Goal: Information Seeking & Learning: Find specific page/section

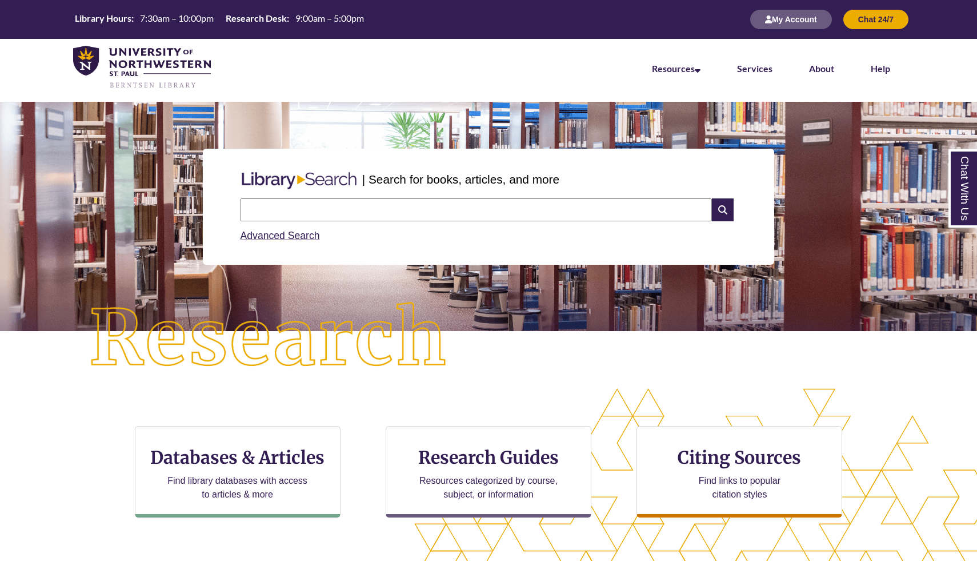
click at [333, 206] on input "text" at bounding box center [476, 209] width 471 height 23
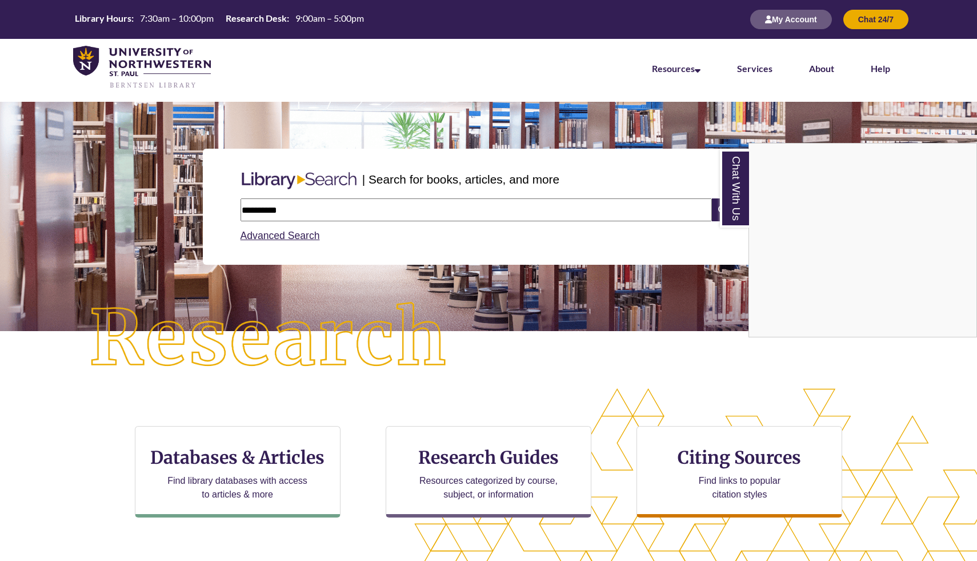
type input "**********"
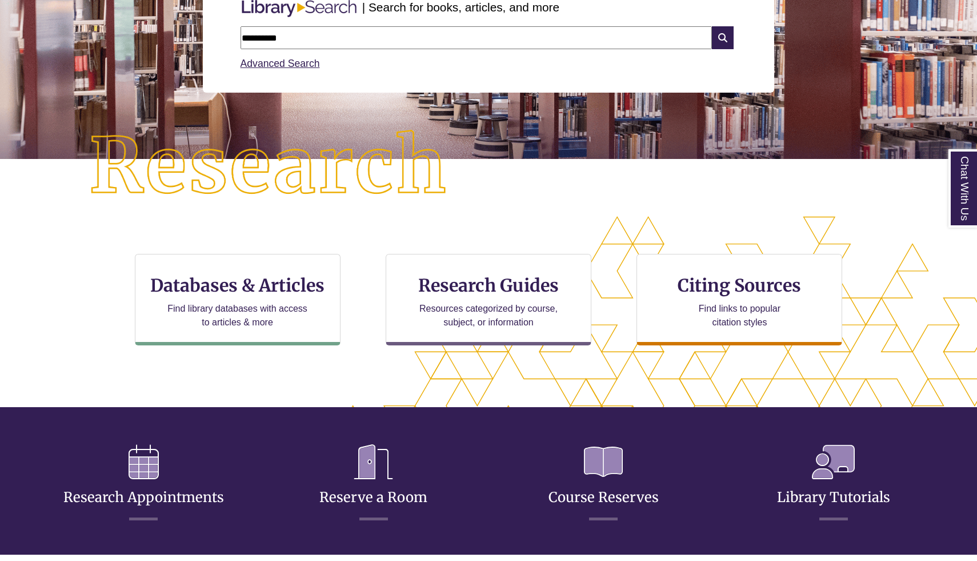
scroll to position [277, 880]
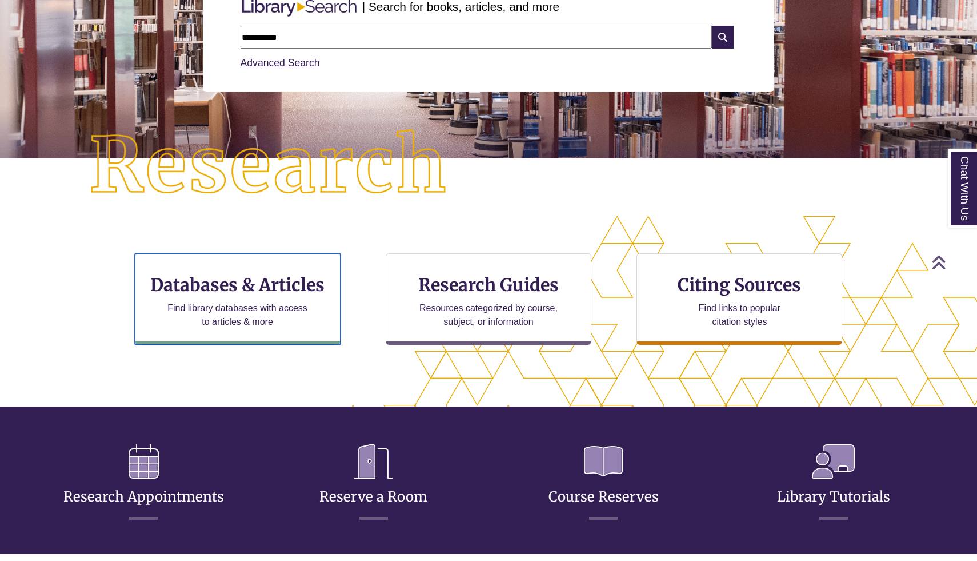
click at [261, 303] on p "Find library databases with access to articles & more" at bounding box center [237, 314] width 149 height 27
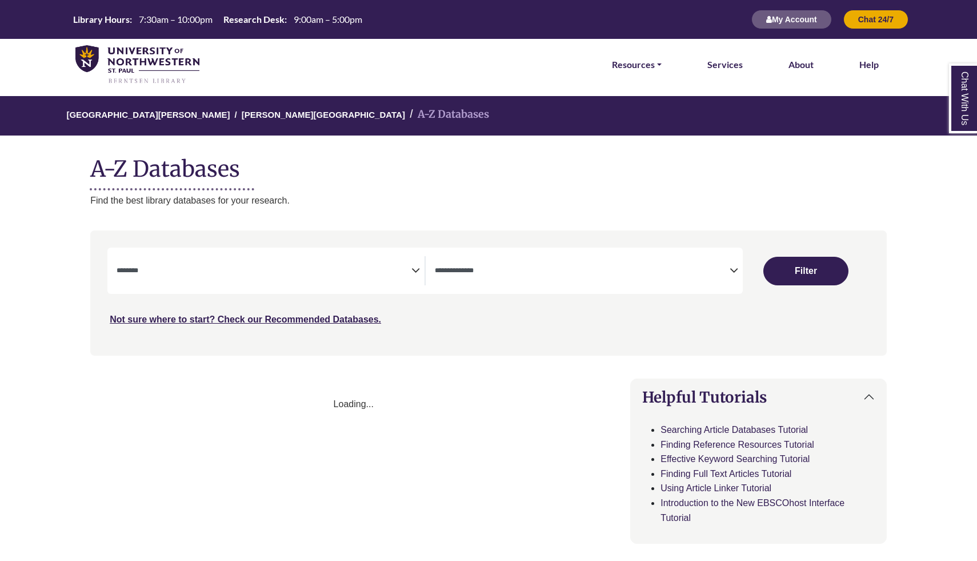
select select "Database Subject Filter"
select select "Database Types Filter"
select select "Database Subject Filter"
select select "Database Types Filter"
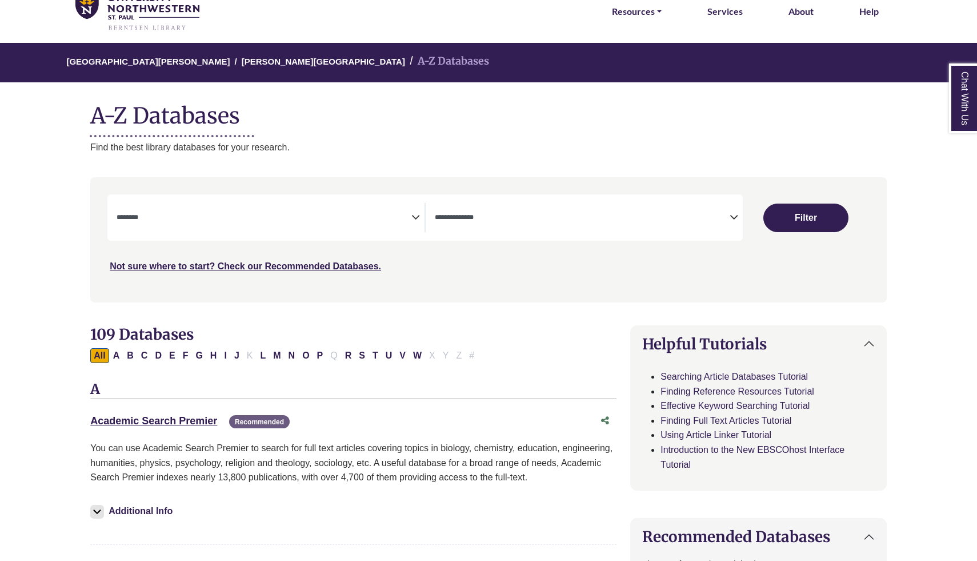
scroll to position [69, 0]
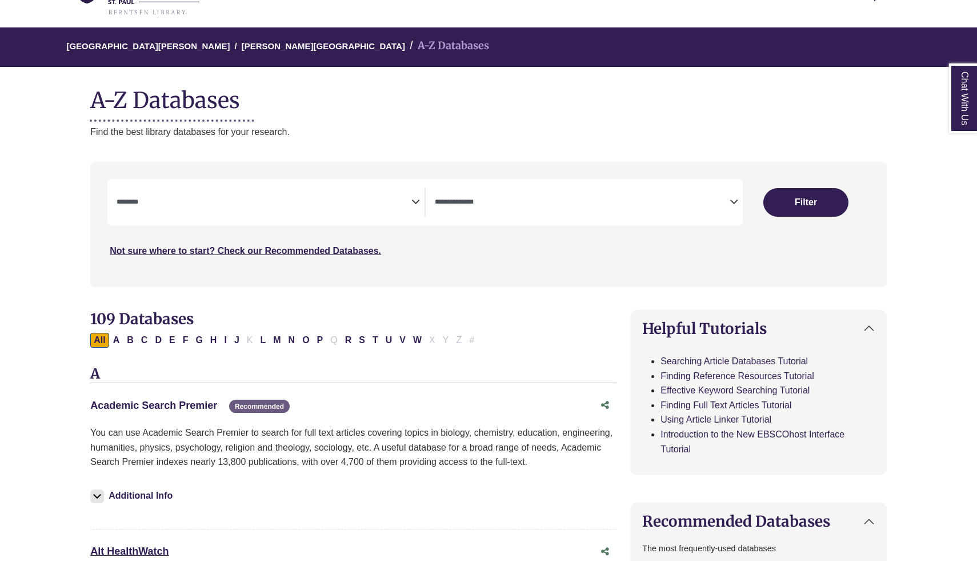
click at [192, 403] on link "Academic Search Premier This link opens in a new window" at bounding box center [153, 404] width 127 height 11
